Goal: Task Accomplishment & Management: Manage account settings

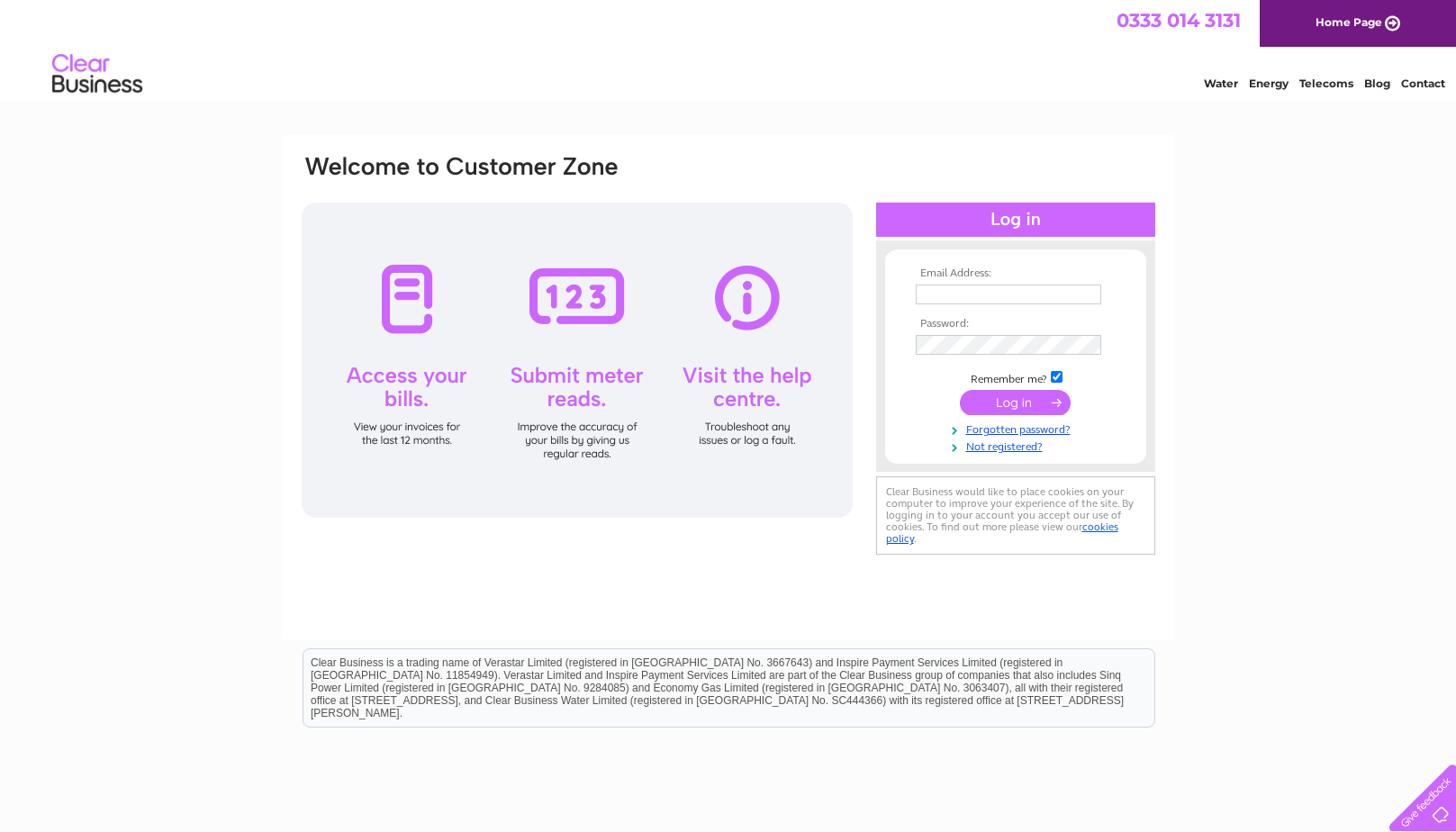
click at [922, 296] on input "text" at bounding box center [1009, 294] width 185 height 19
paste input "krista.small@aberlour.org.uk"
type input "krista.small@aberlour.org.uk"
click at [1033, 406] on input "submit" at bounding box center [1015, 403] width 111 height 25
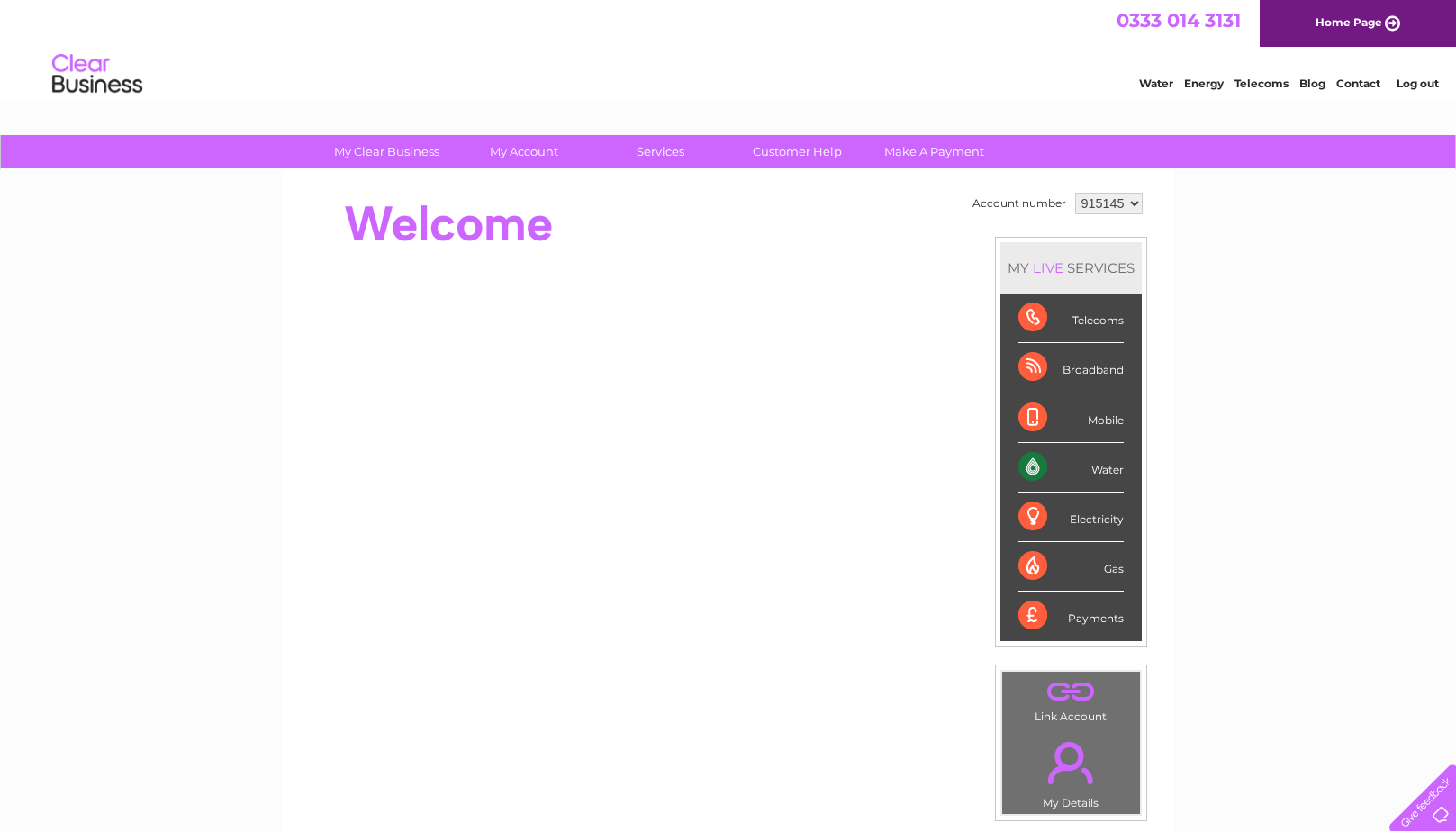
click at [1030, 468] on div "Water" at bounding box center [1071, 468] width 106 height 50
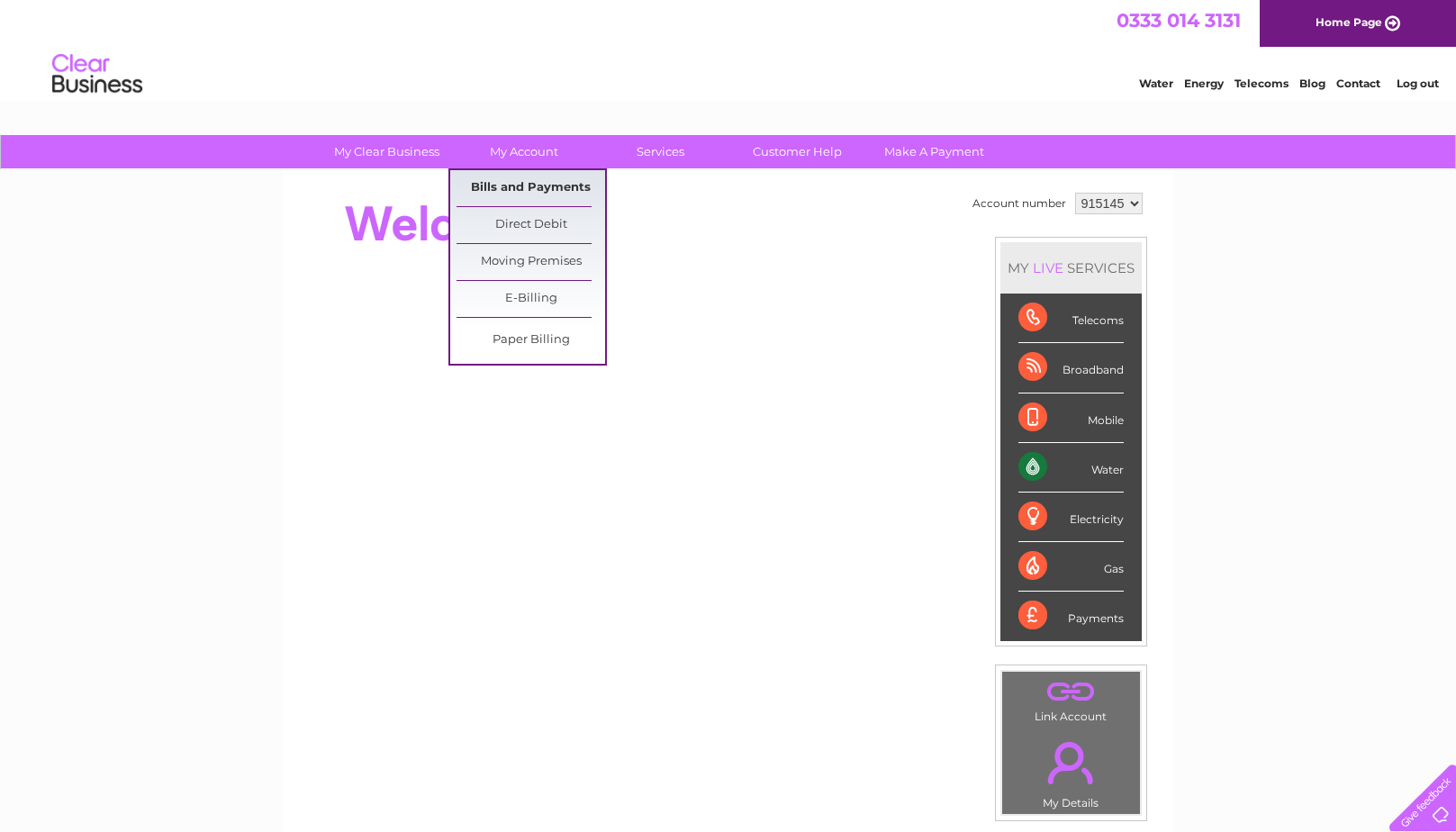
click at [519, 189] on link "Bills and Payments" at bounding box center [530, 187] width 149 height 36
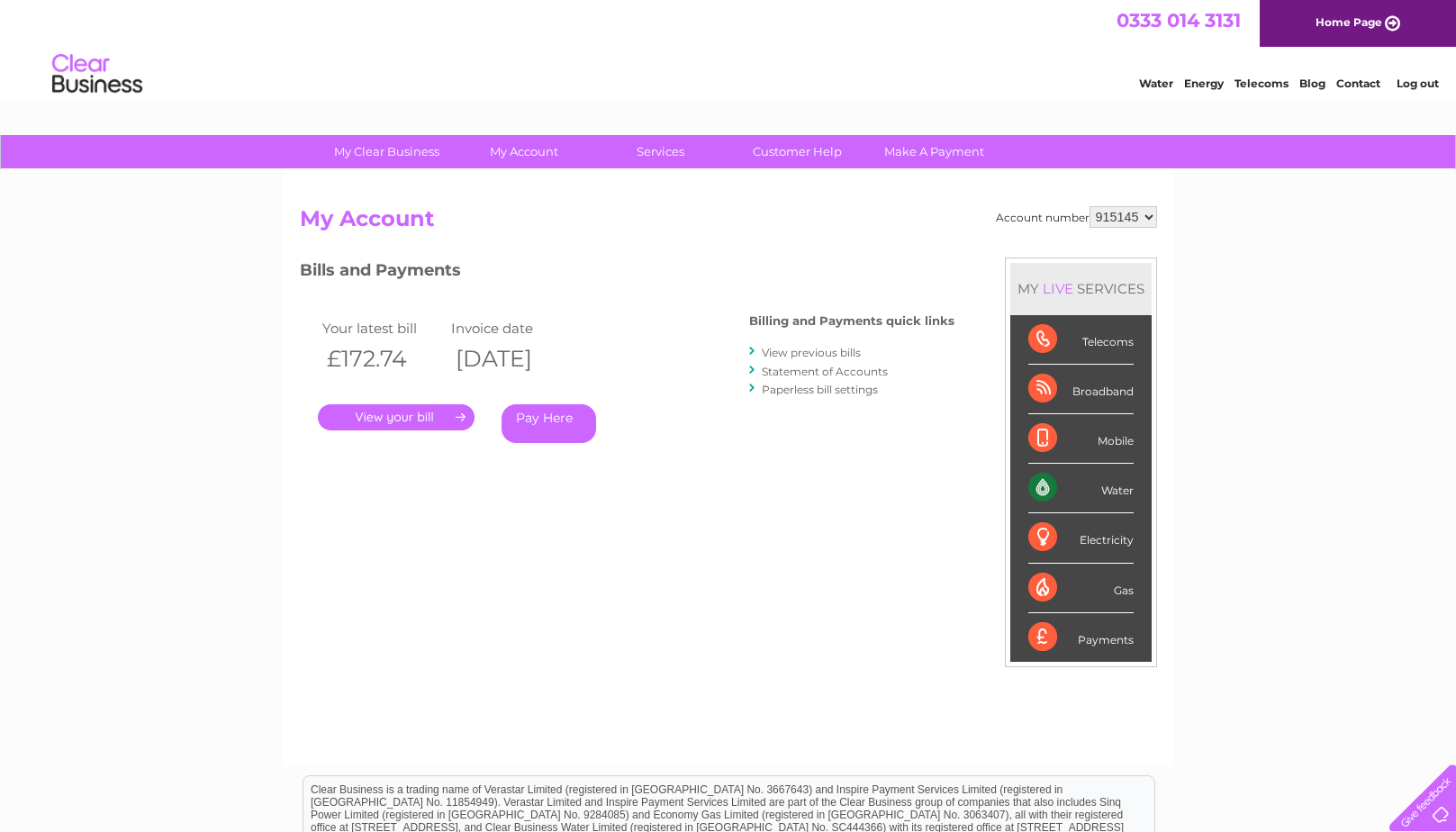
click at [1150, 212] on select "915145 921946 925581 933970 937944 947986 960927 960928 960929 967703 968264 96…" at bounding box center [1124, 216] width 68 height 21
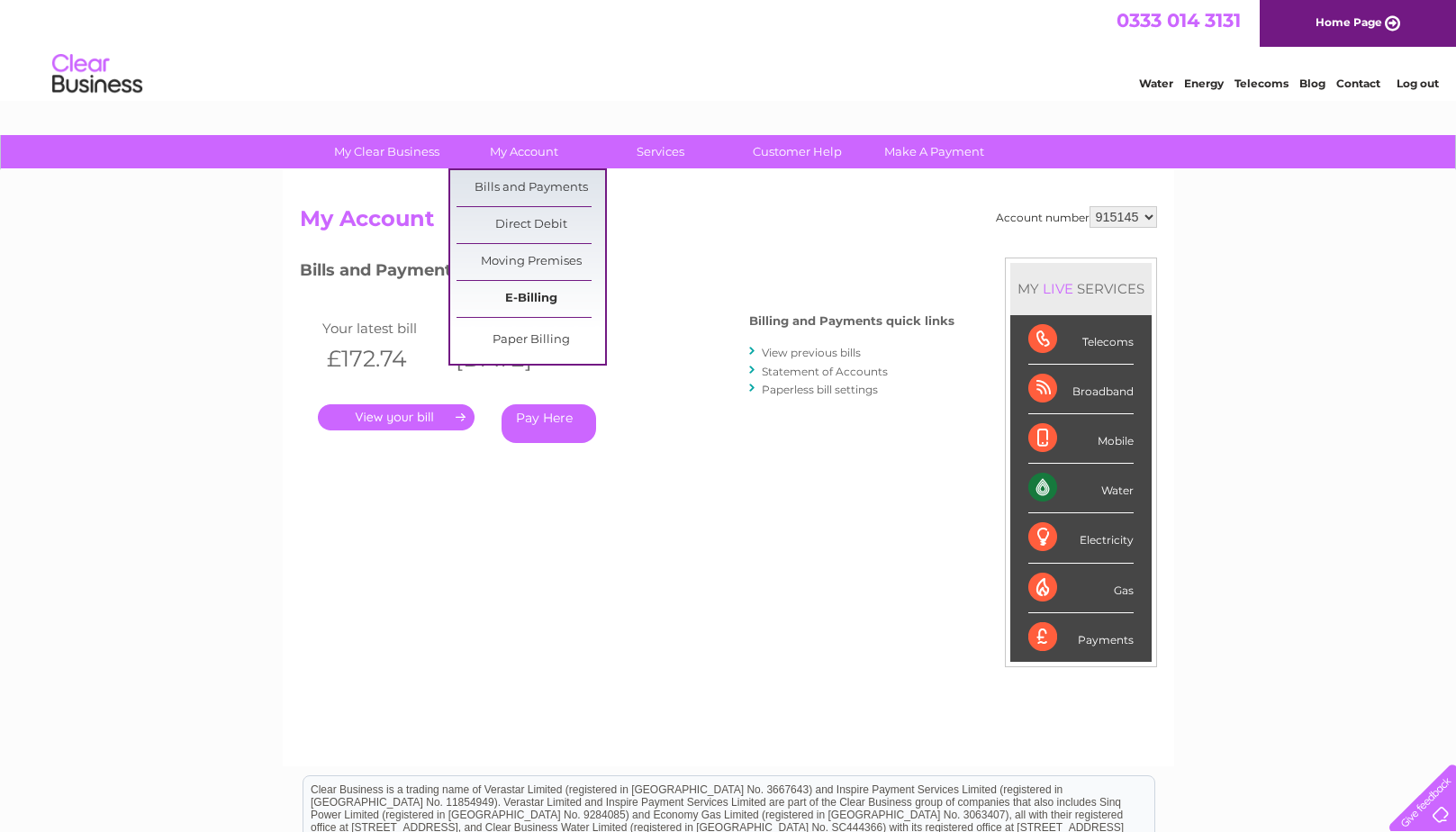
click at [534, 293] on link "E-Billing" at bounding box center [530, 298] width 149 height 36
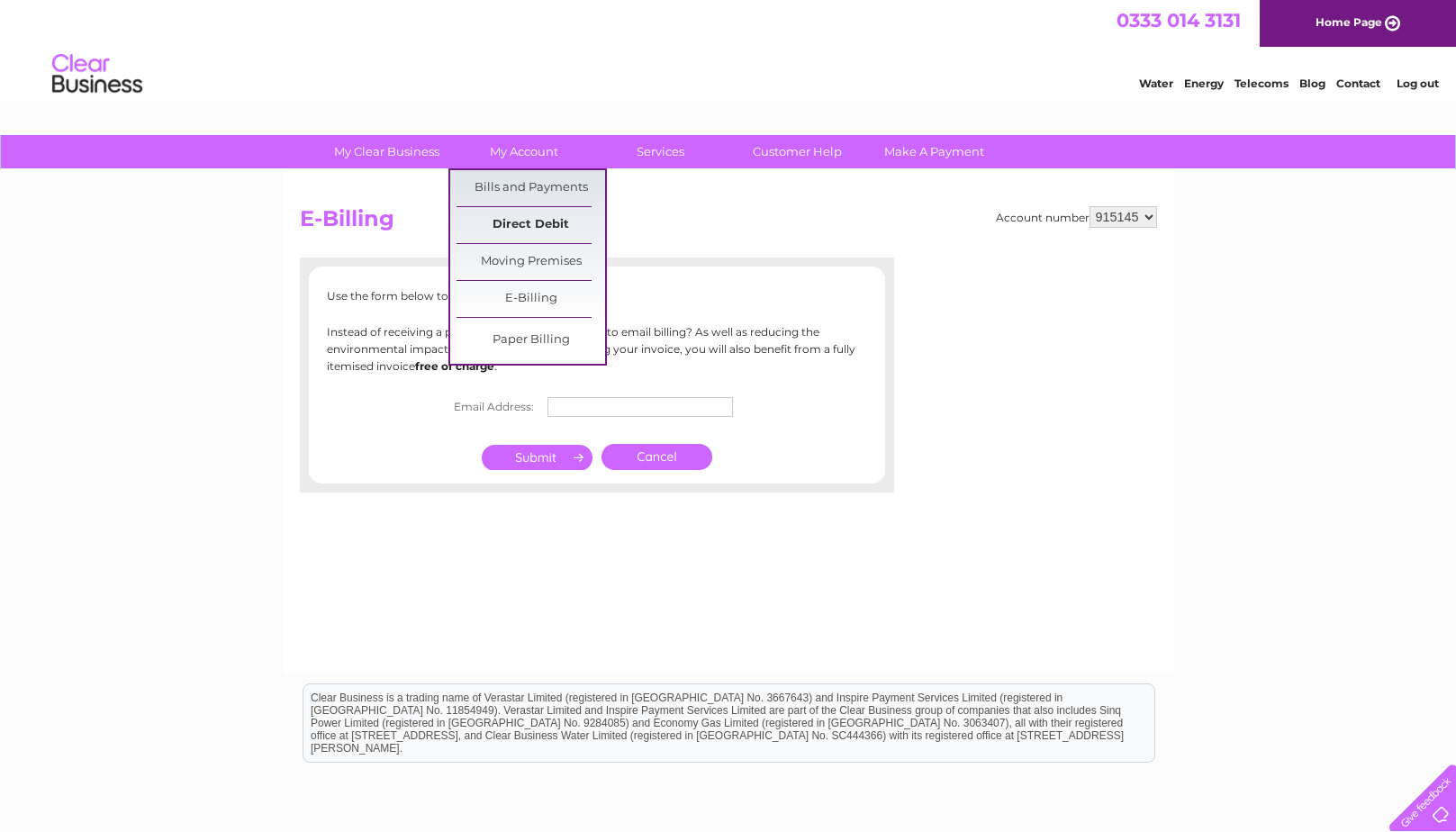
click at [536, 217] on link "Direct Debit" at bounding box center [530, 224] width 149 height 36
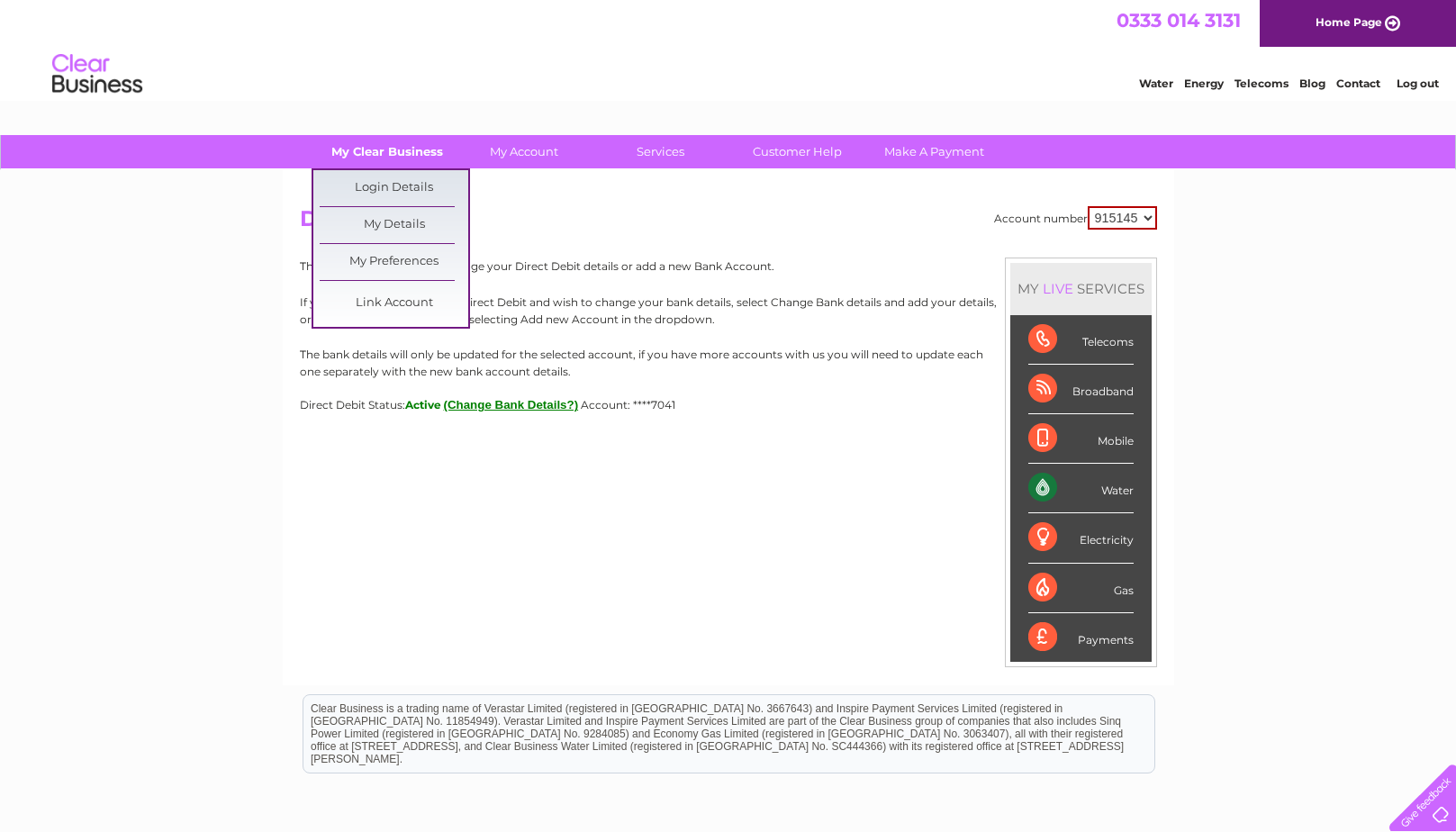
click at [399, 158] on link "My Clear Business" at bounding box center [386, 151] width 149 height 33
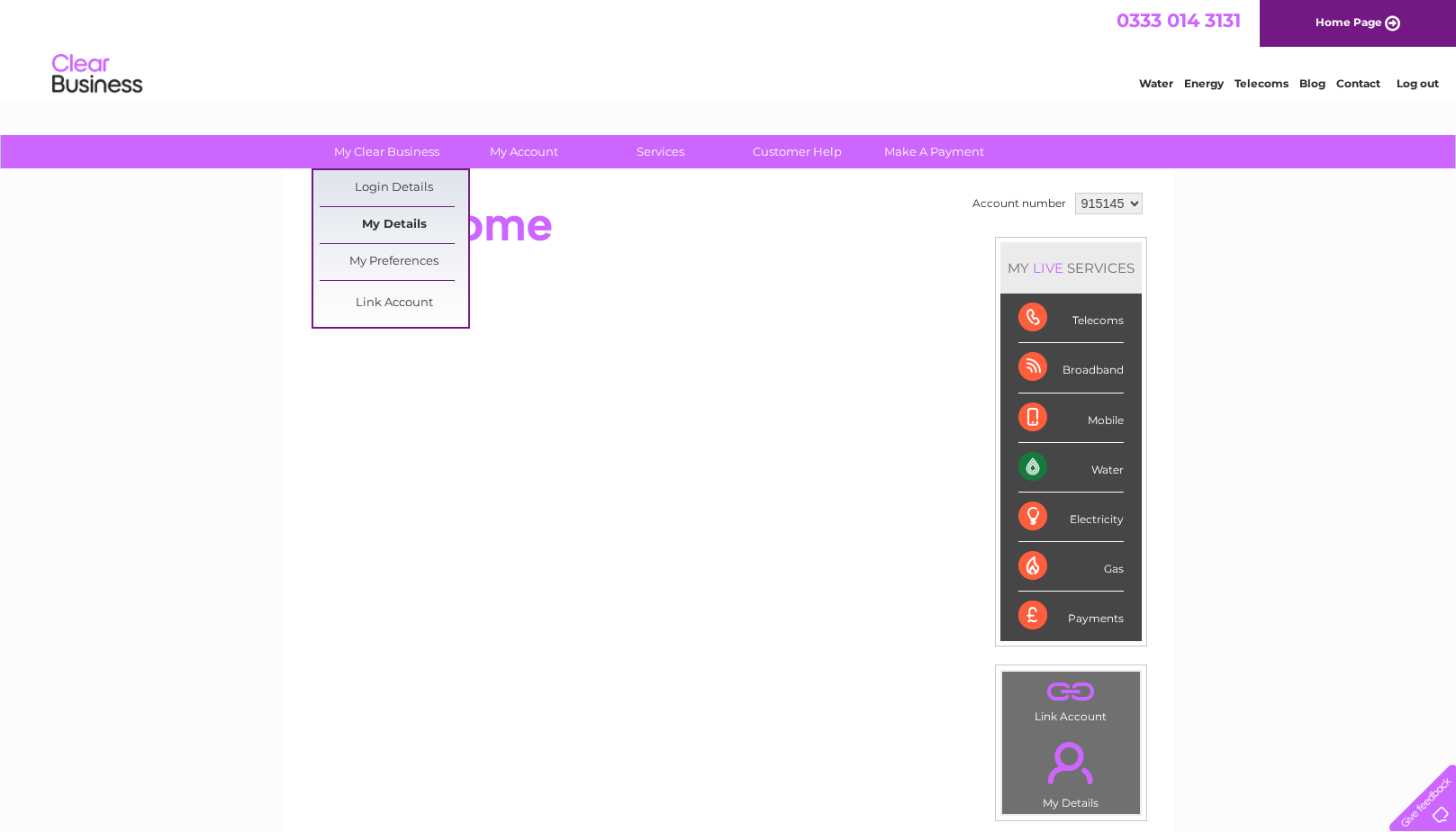
click at [407, 223] on link "My Details" at bounding box center [393, 224] width 149 height 36
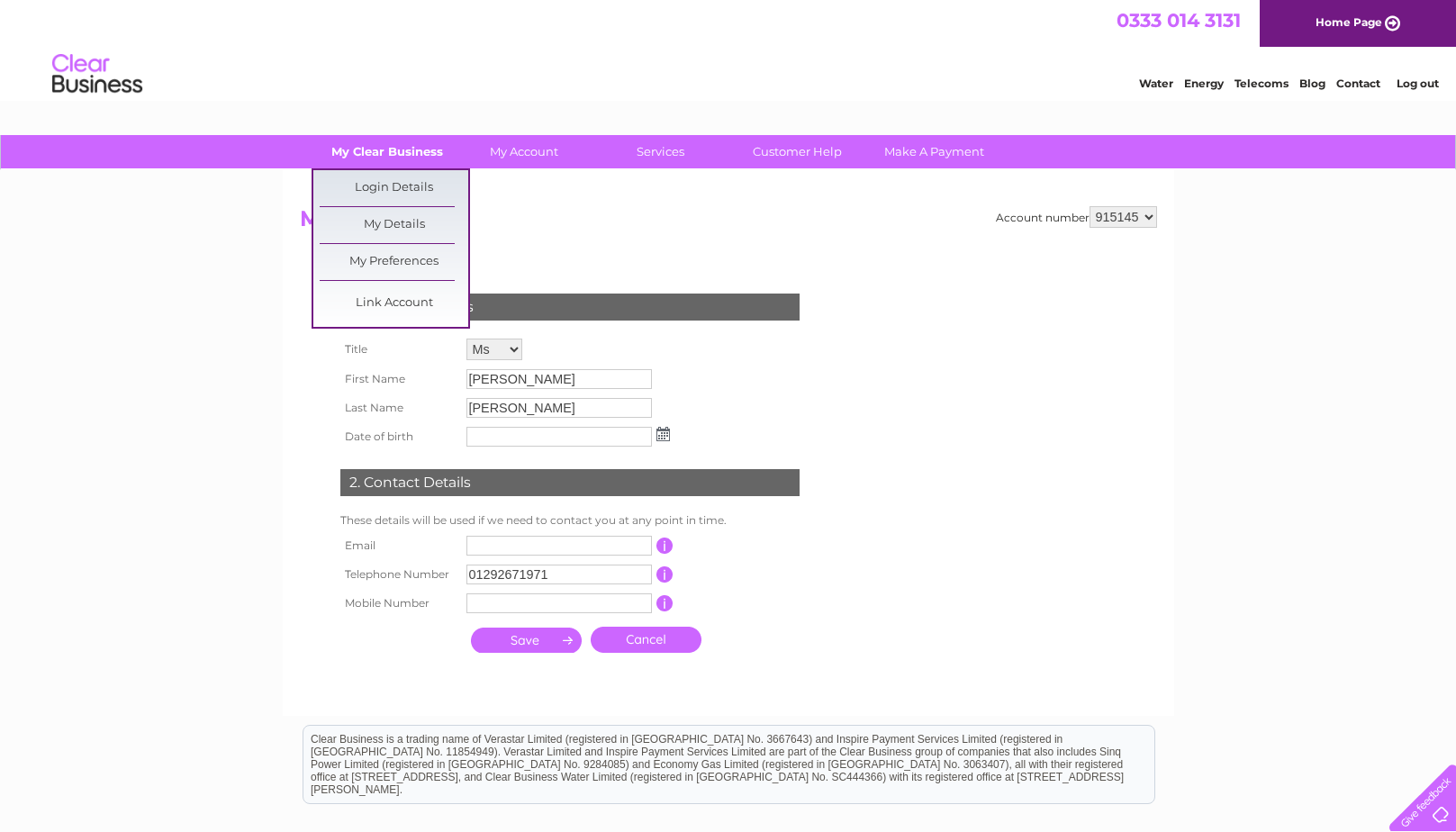
click at [406, 162] on link "My Clear Business" at bounding box center [386, 151] width 149 height 33
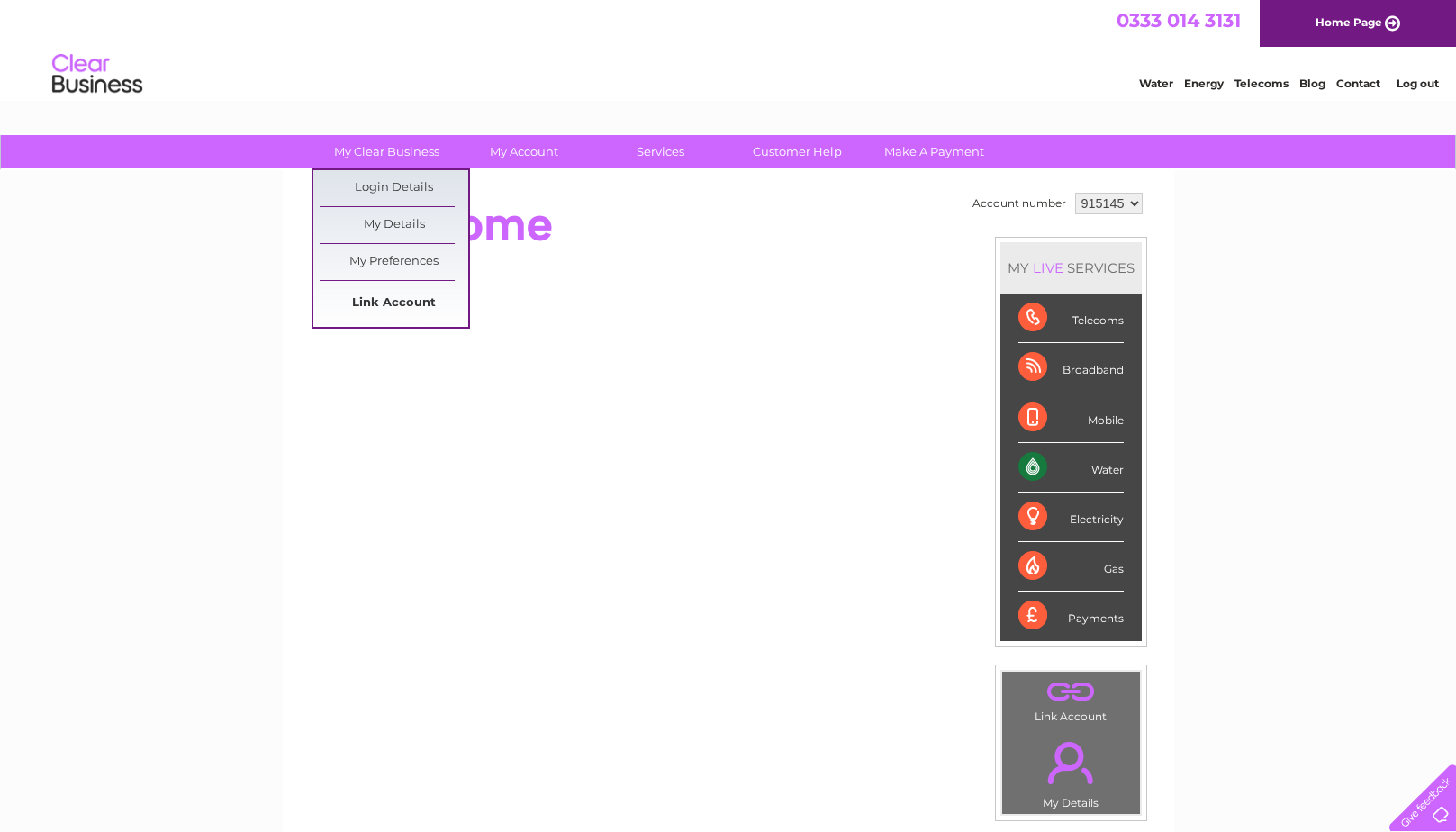
click at [405, 304] on link "Link Account" at bounding box center [393, 303] width 149 height 36
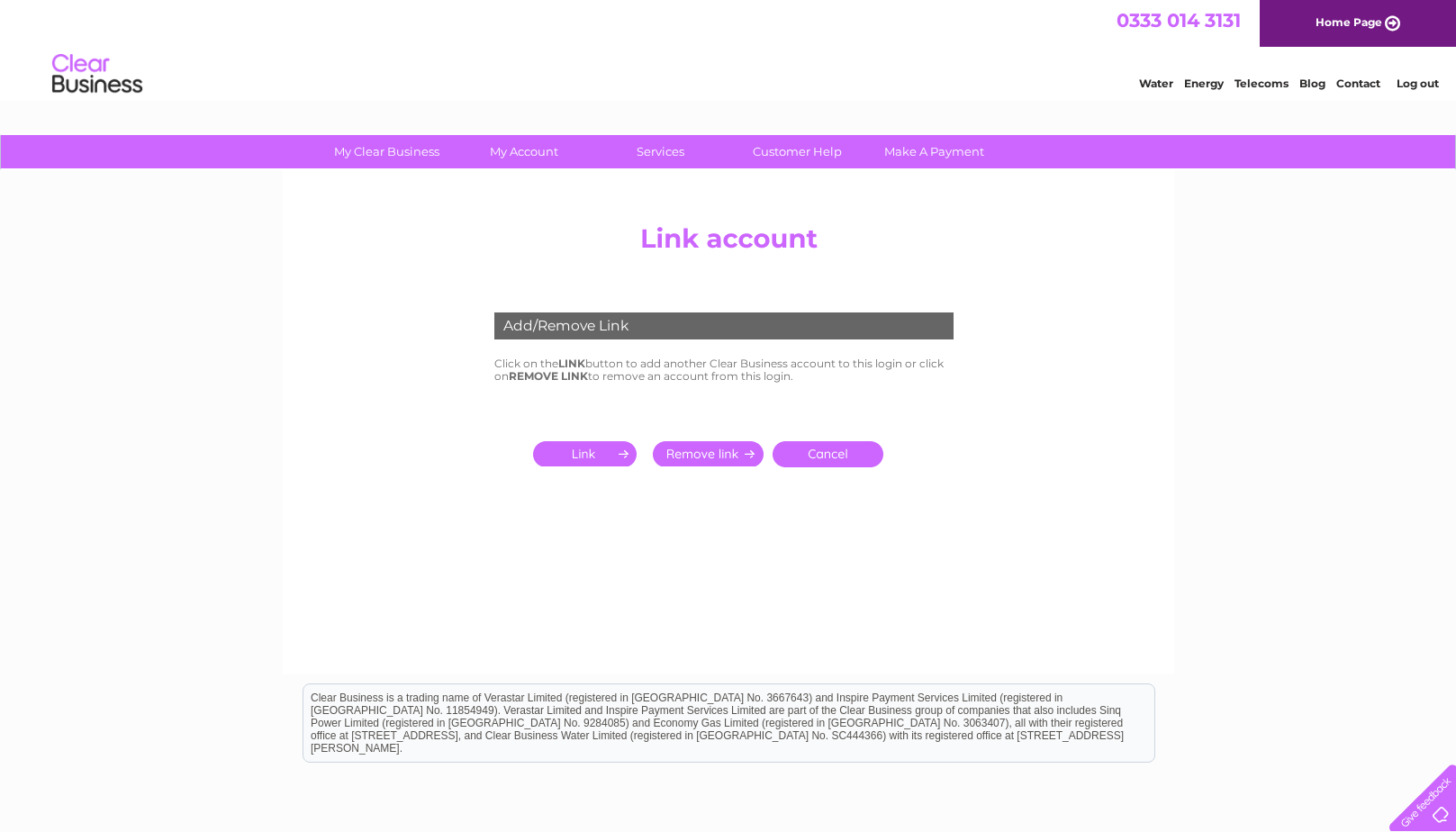
click at [599, 455] on input "submit" at bounding box center [588, 454] width 111 height 25
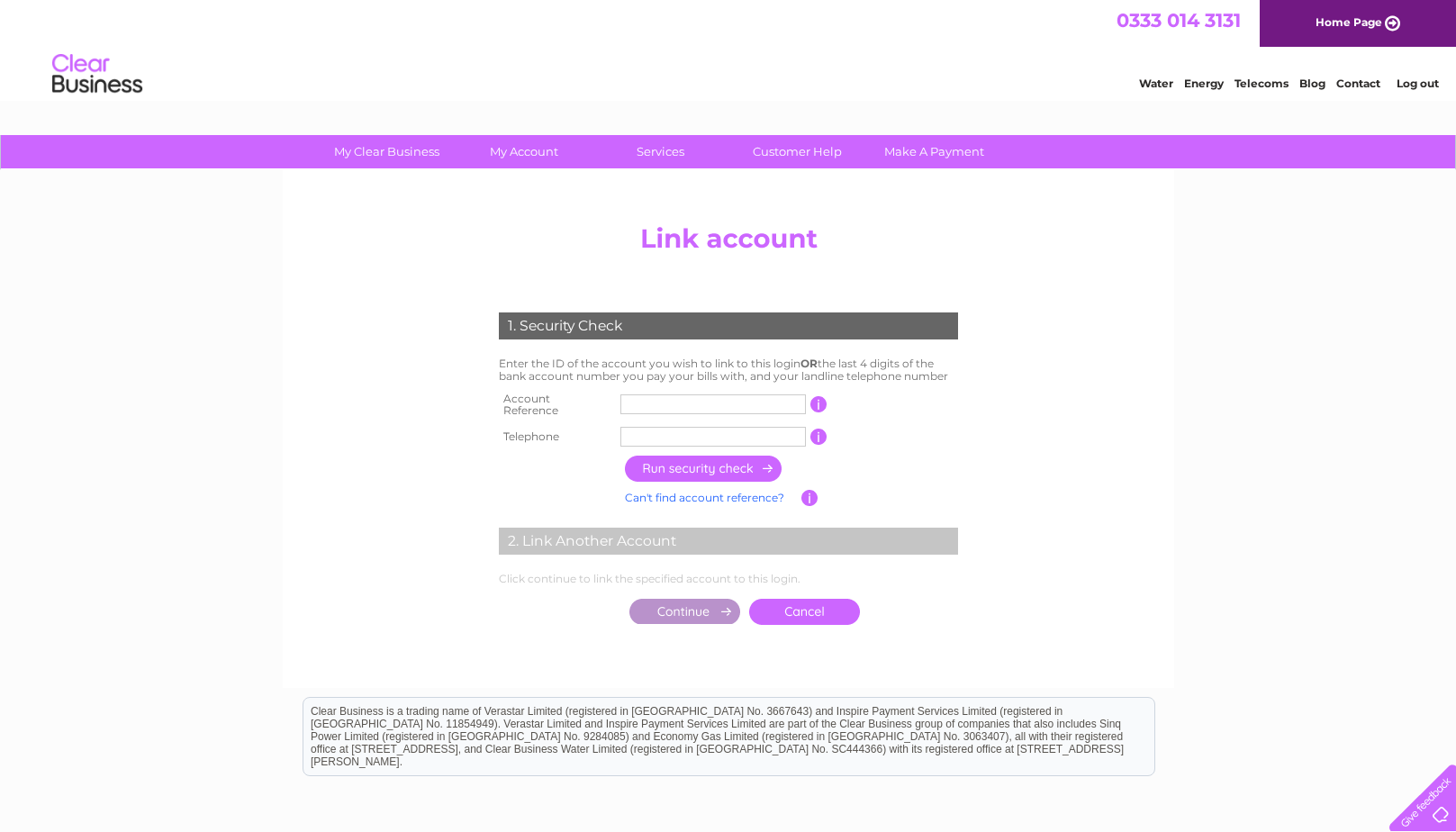
click at [773, 603] on link "Cancel" at bounding box center [805, 612] width 111 height 26
